Goal: Task Accomplishment & Management: Use online tool/utility

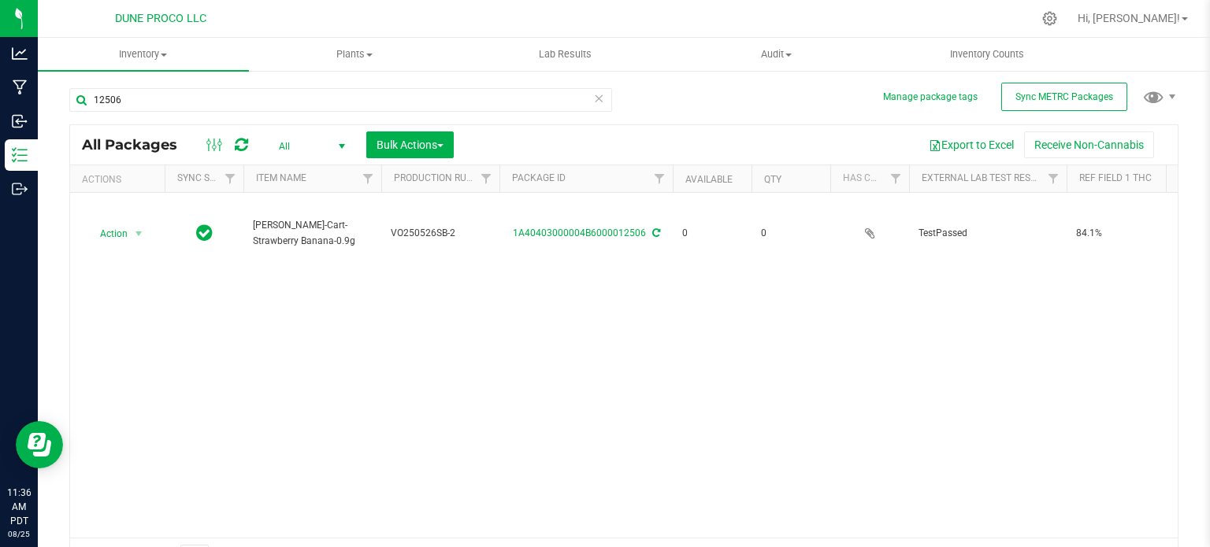
scroll to position [0, 104]
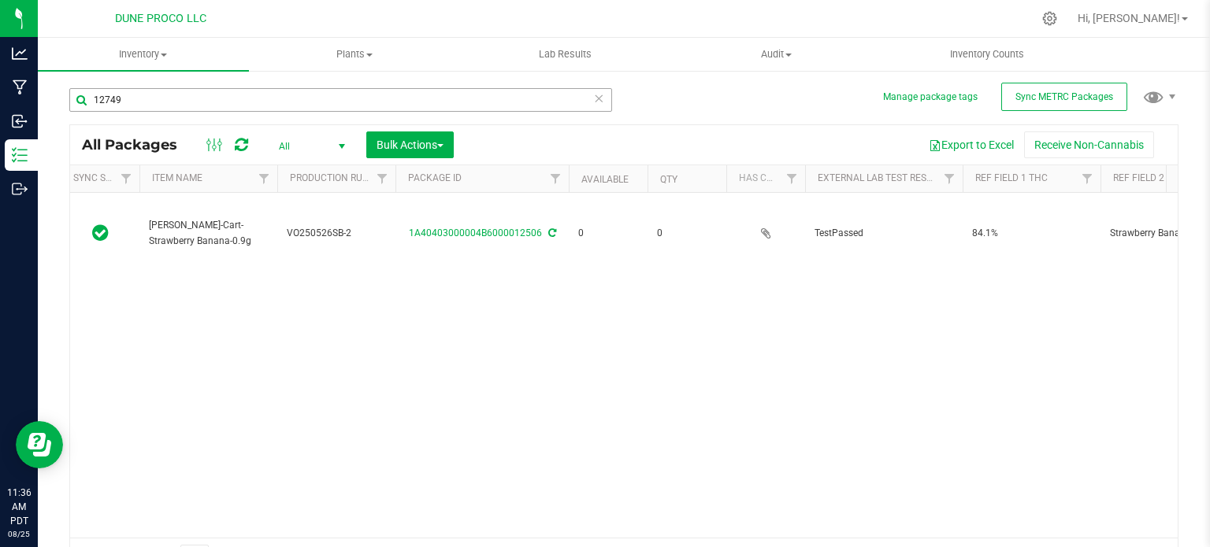
type input "12749"
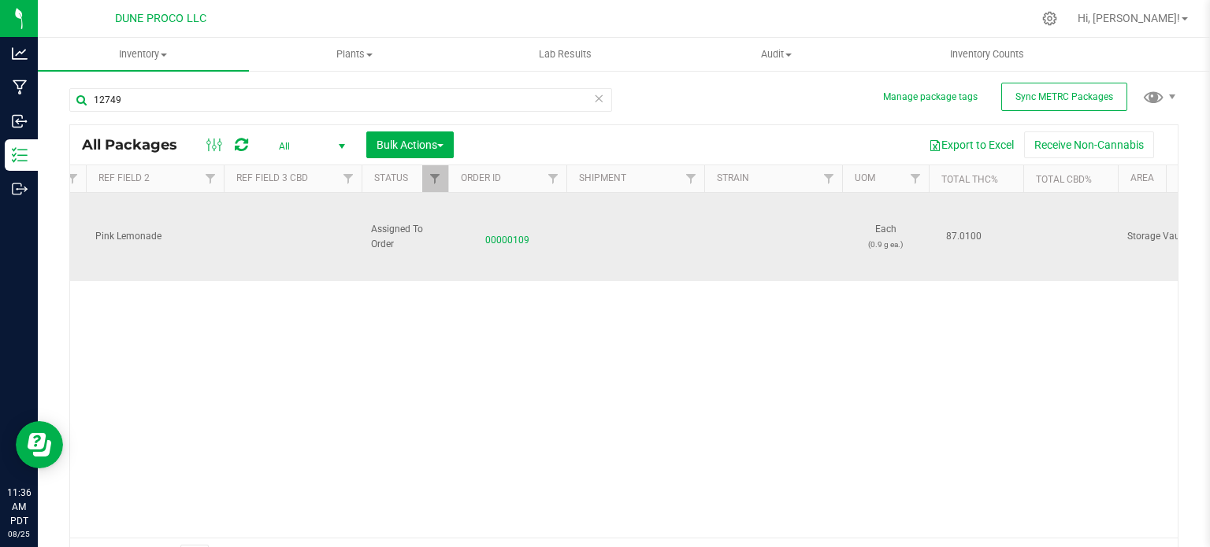
click at [523, 232] on span "00000109" at bounding box center [507, 236] width 99 height 23
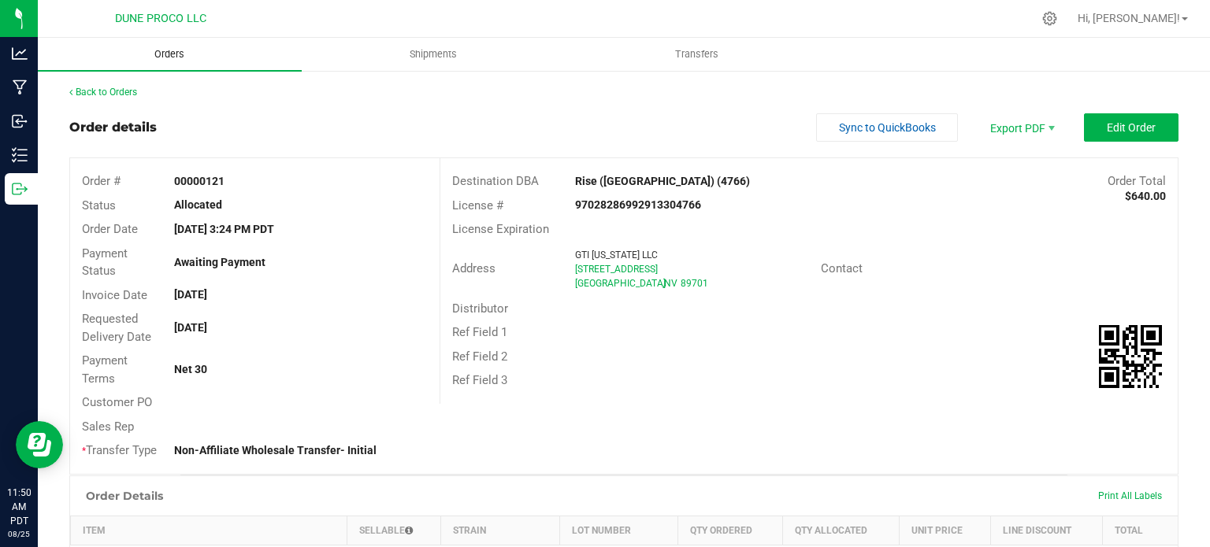
scroll to position [293, 0]
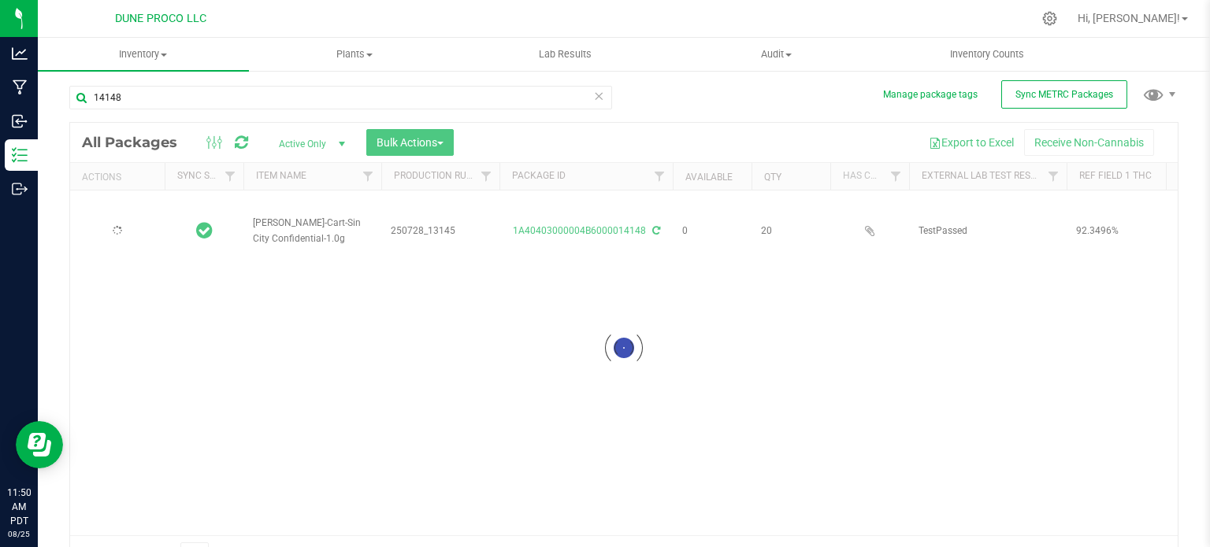
scroll to position [28, 0]
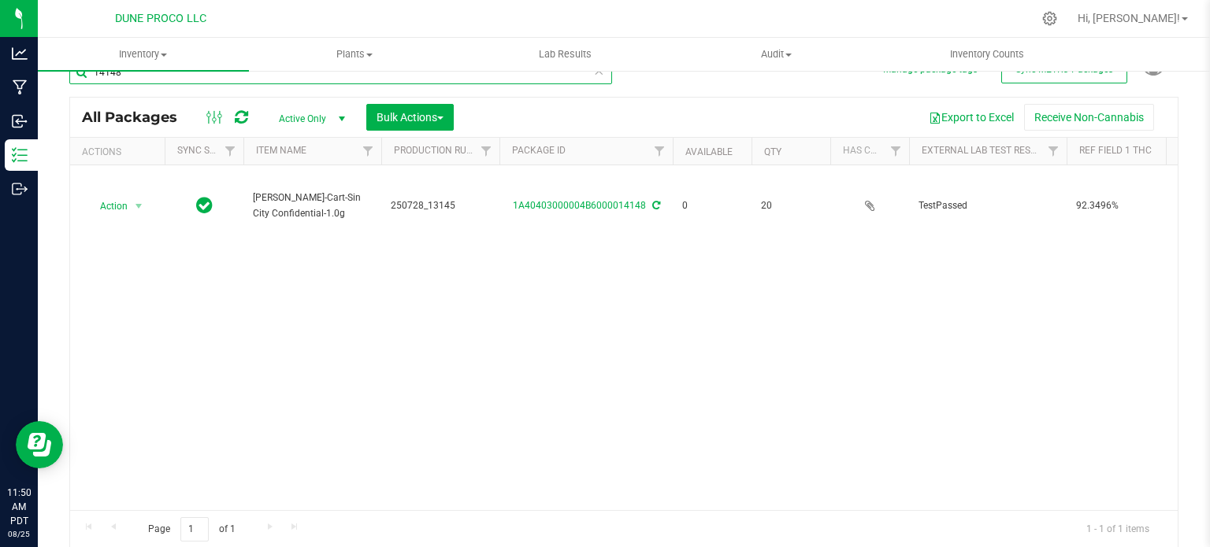
click at [183, 79] on input "14148" at bounding box center [340, 73] width 543 height 24
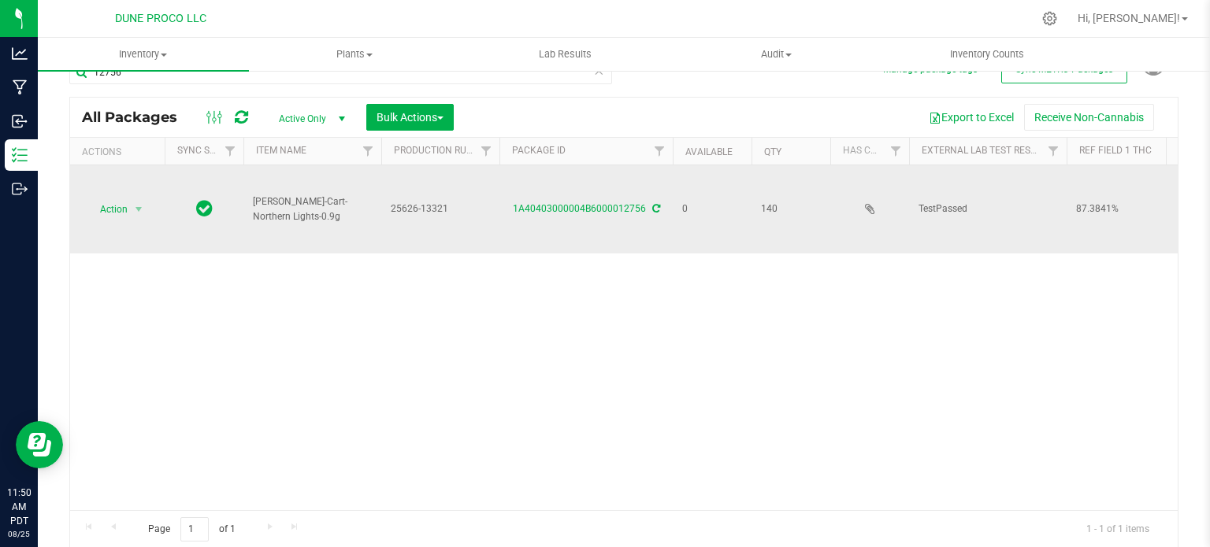
click at [424, 202] on span "25626-13321" at bounding box center [440, 209] width 99 height 15
click at [424, 197] on input "25626-13321" at bounding box center [436, 209] width 113 height 24
click at [326, 75] on input "12756" at bounding box center [340, 73] width 543 height 24
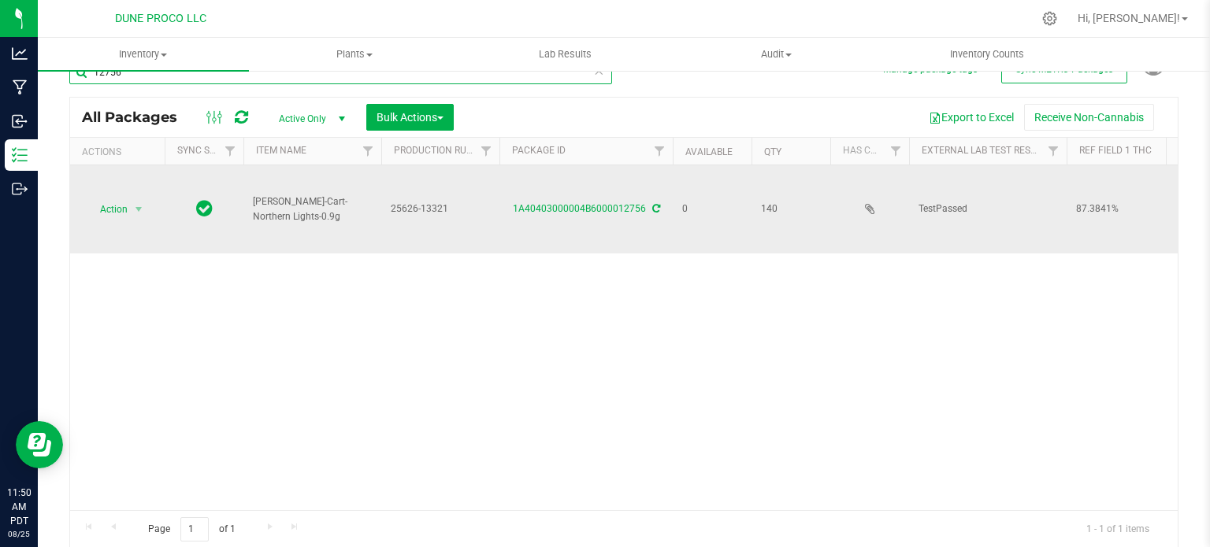
click at [326, 75] on input "12756" at bounding box center [340, 73] width 543 height 24
paste input "25626-13321"
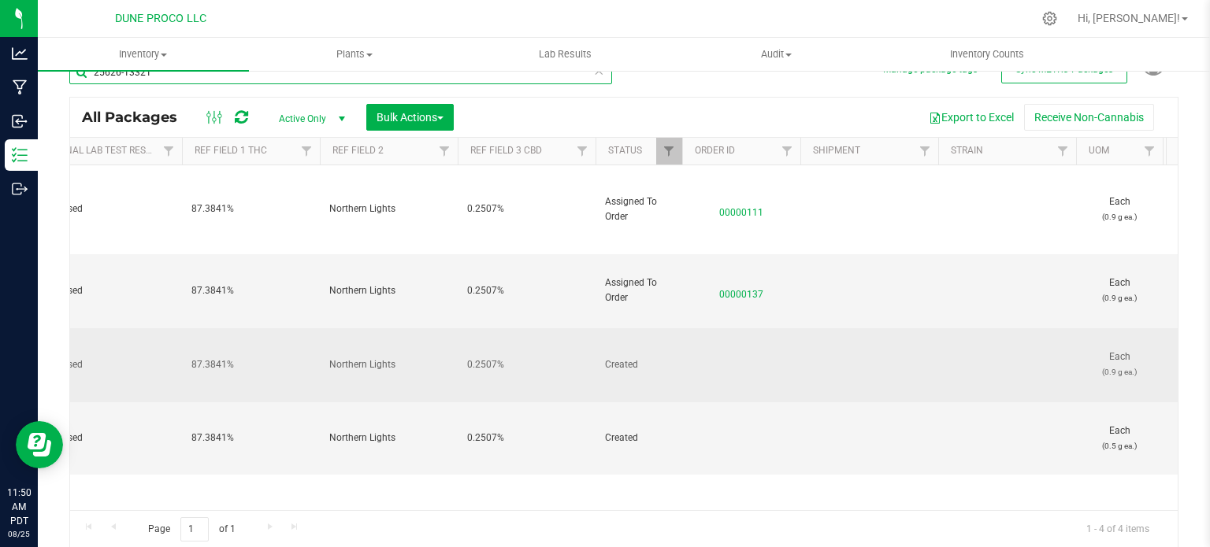
scroll to position [0, 627]
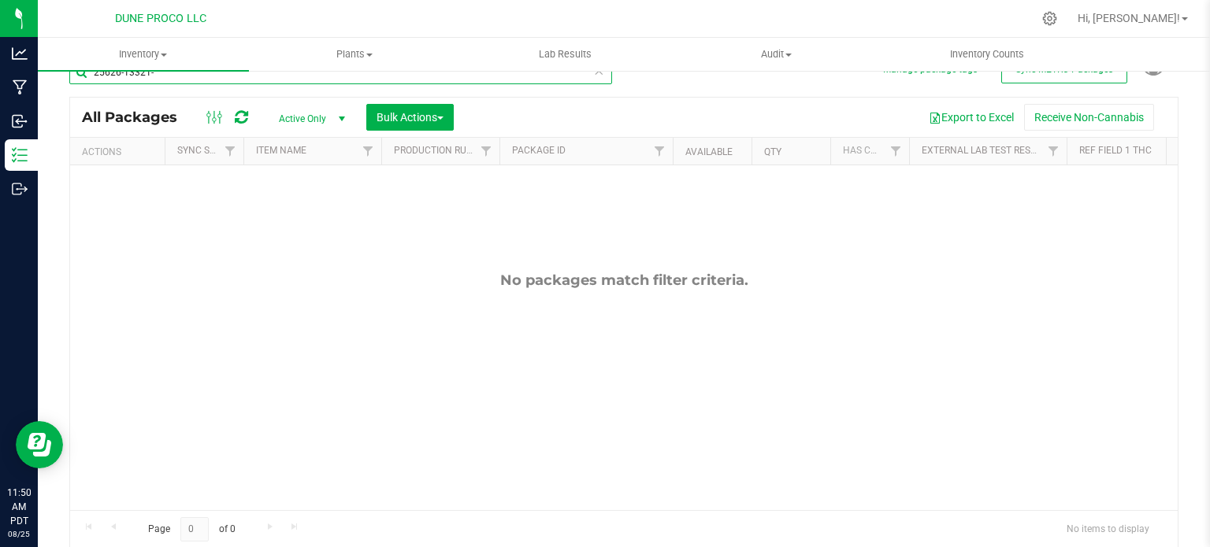
type input "25626-13321"
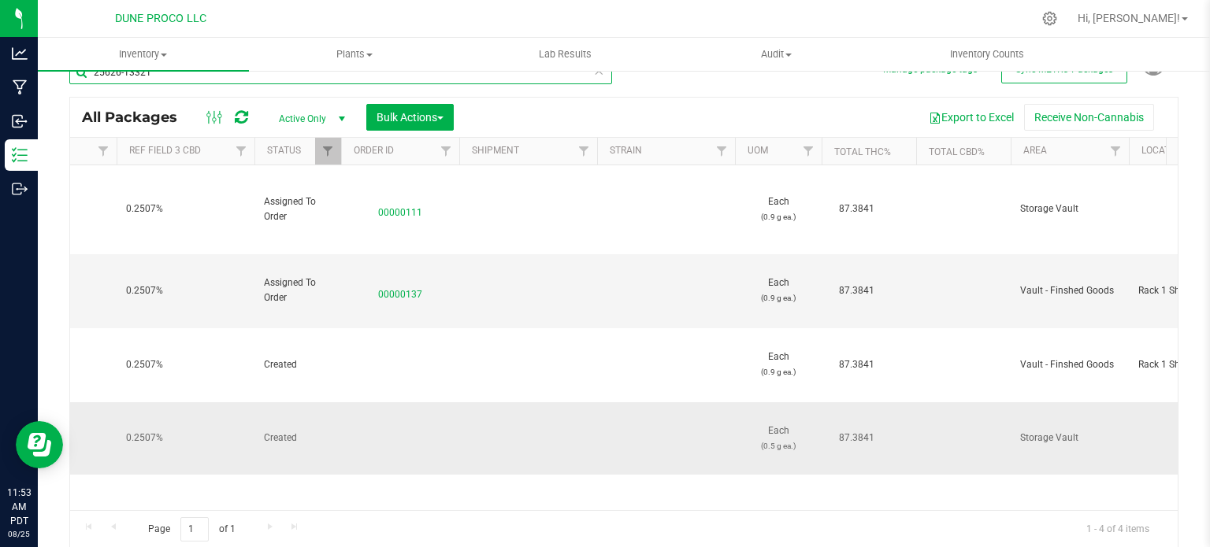
scroll to position [0, 945]
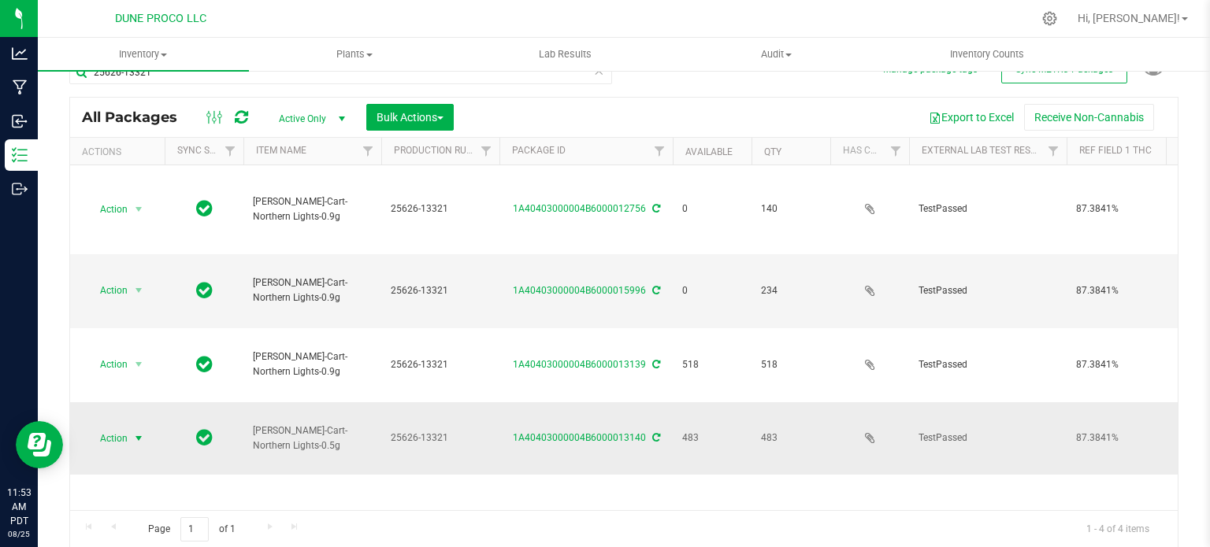
click at [144, 428] on div "Action Action Adjust qty Create package Edit attributes Global inventory Locate…" at bounding box center [118, 439] width 76 height 22
click at [144, 432] on span "select" at bounding box center [138, 438] width 13 height 13
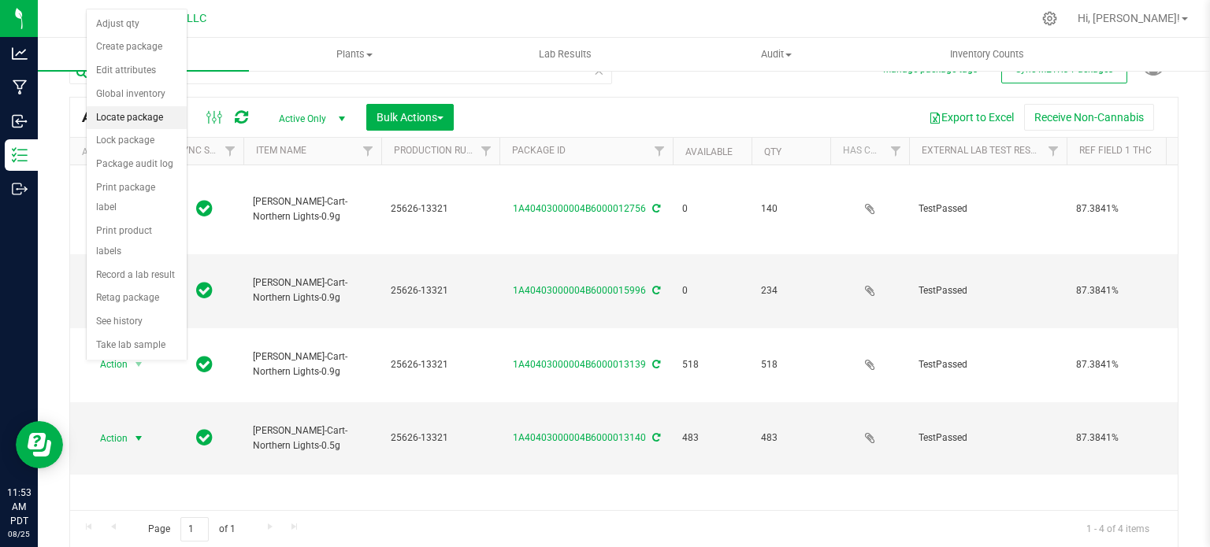
click at [164, 106] on li "Locate package" at bounding box center [137, 118] width 100 height 24
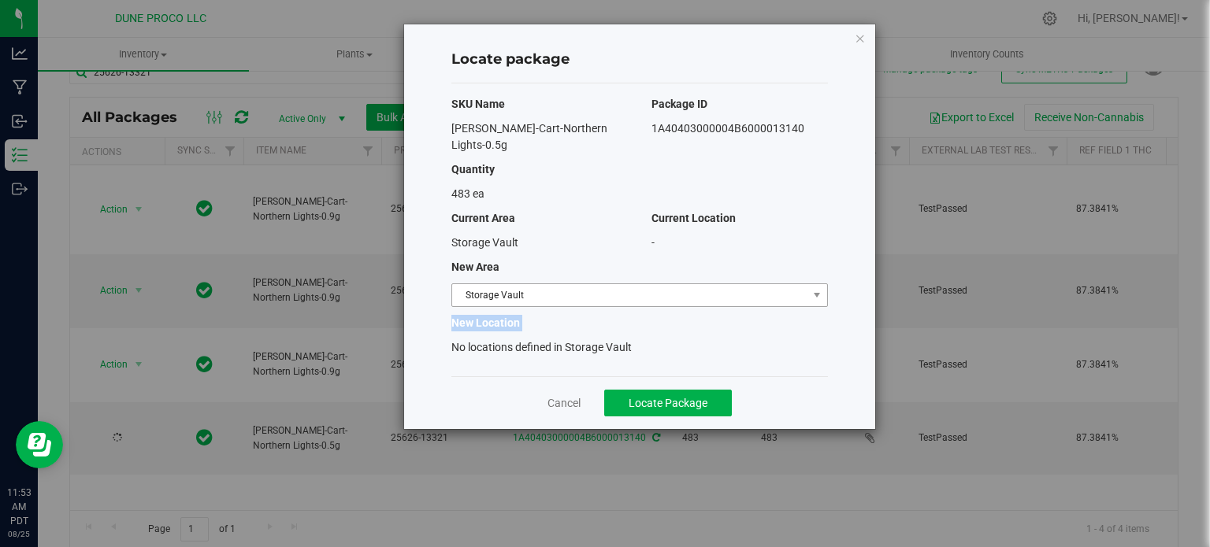
drag, startPoint x: 605, startPoint y: 295, endPoint x: 610, endPoint y: 284, distance: 12.0
click at [610, 284] on div "SKU Name Package ID HUST-Cart-Northern Lights-0.5g 1A40403000004B6000013140 Qua…" at bounding box center [639, 229] width 376 height 293
click at [610, 284] on span "Storage Vault" at bounding box center [629, 295] width 355 height 22
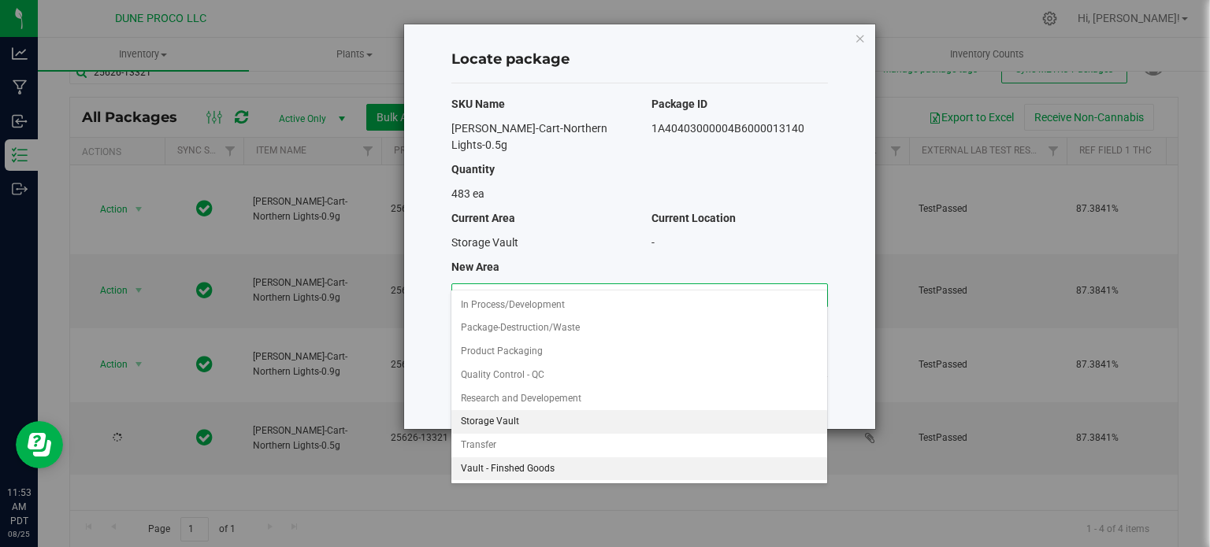
click at [573, 471] on li "Vault - Finshed Goods" at bounding box center [638, 470] width 375 height 24
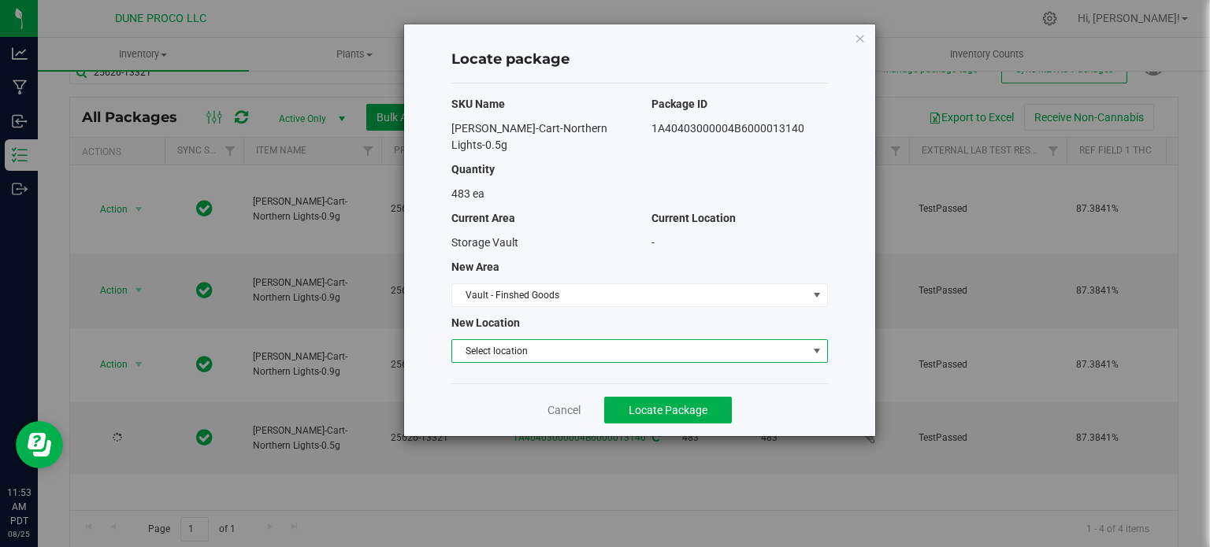
click at [633, 340] on span "Select location" at bounding box center [629, 351] width 355 height 22
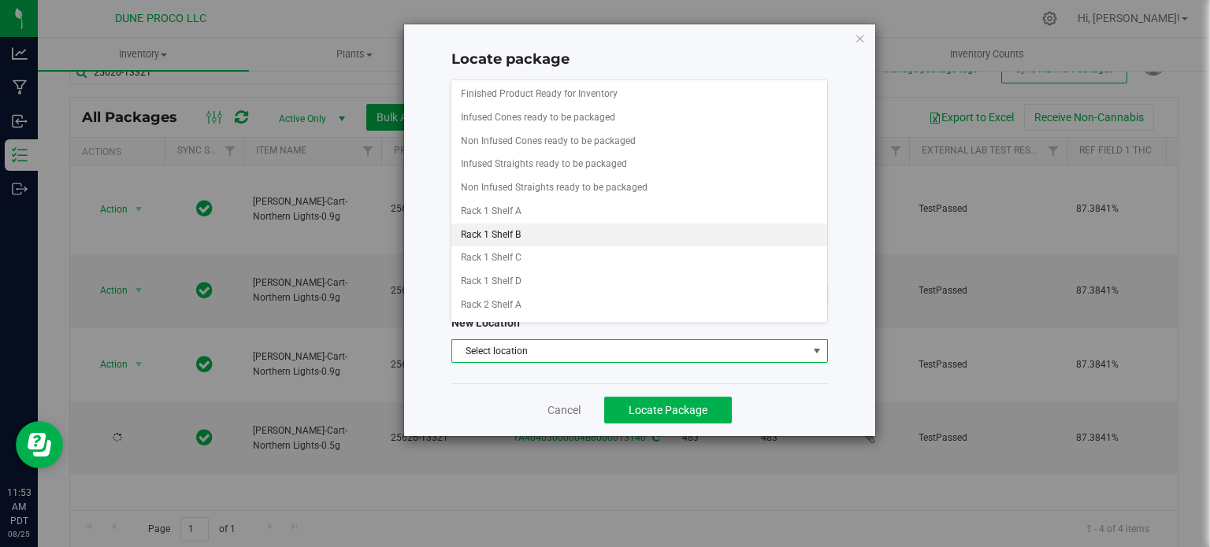
click at [592, 239] on li "Rack 1 Shelf B" at bounding box center [638, 236] width 375 height 24
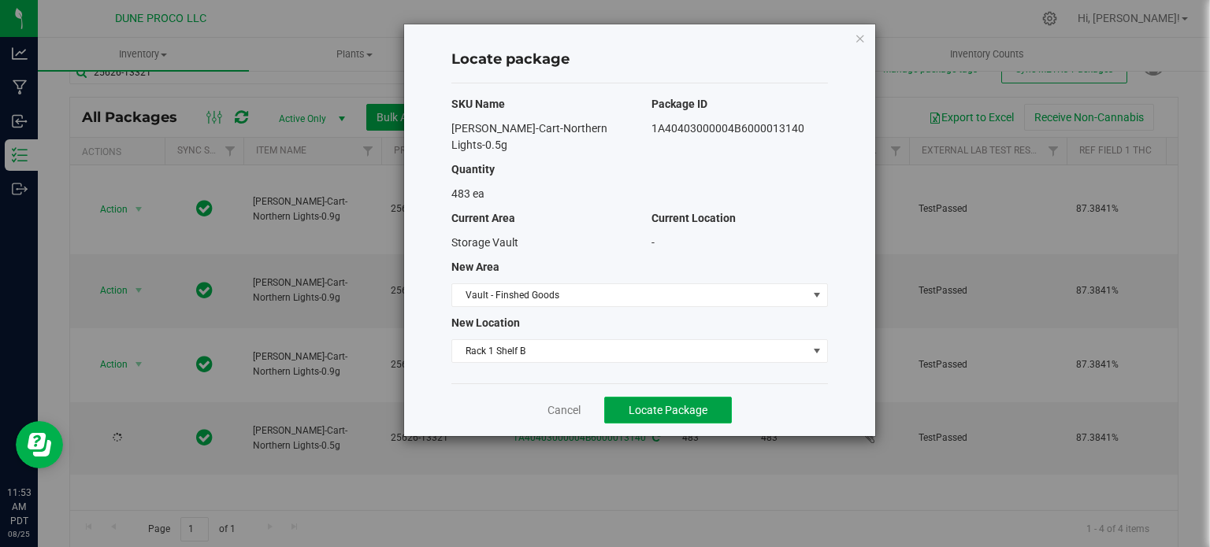
click at [668, 404] on span "Locate Package" at bounding box center [667, 410] width 79 height 13
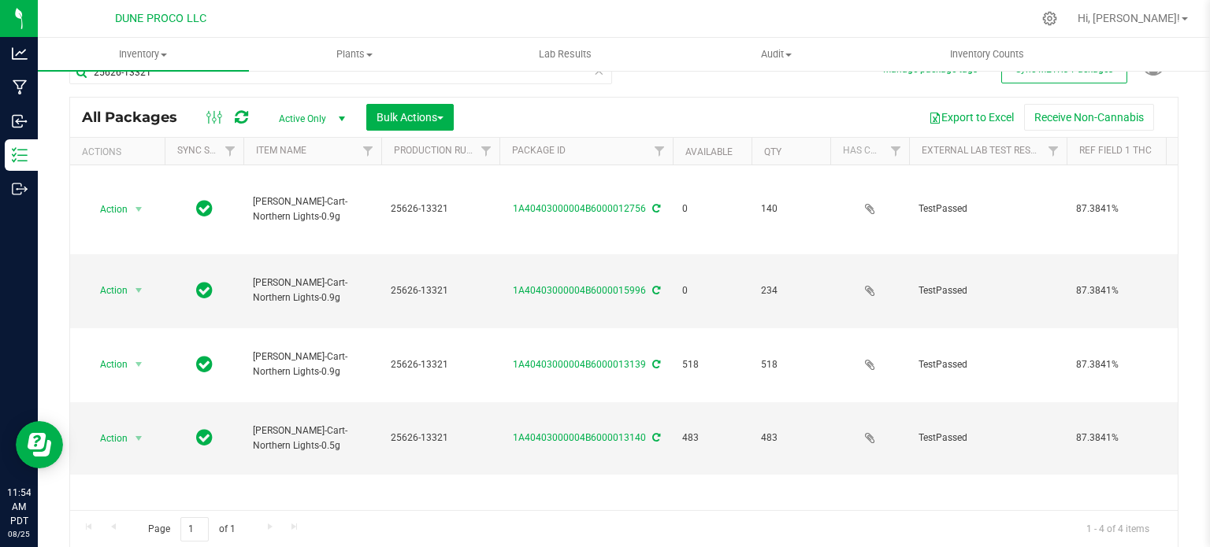
click at [668, 387] on div "Action Action Edit attributes Global inventory Locate package Package audit log…" at bounding box center [623, 337] width 1107 height 345
